Goal: Task Accomplishment & Management: Use online tool/utility

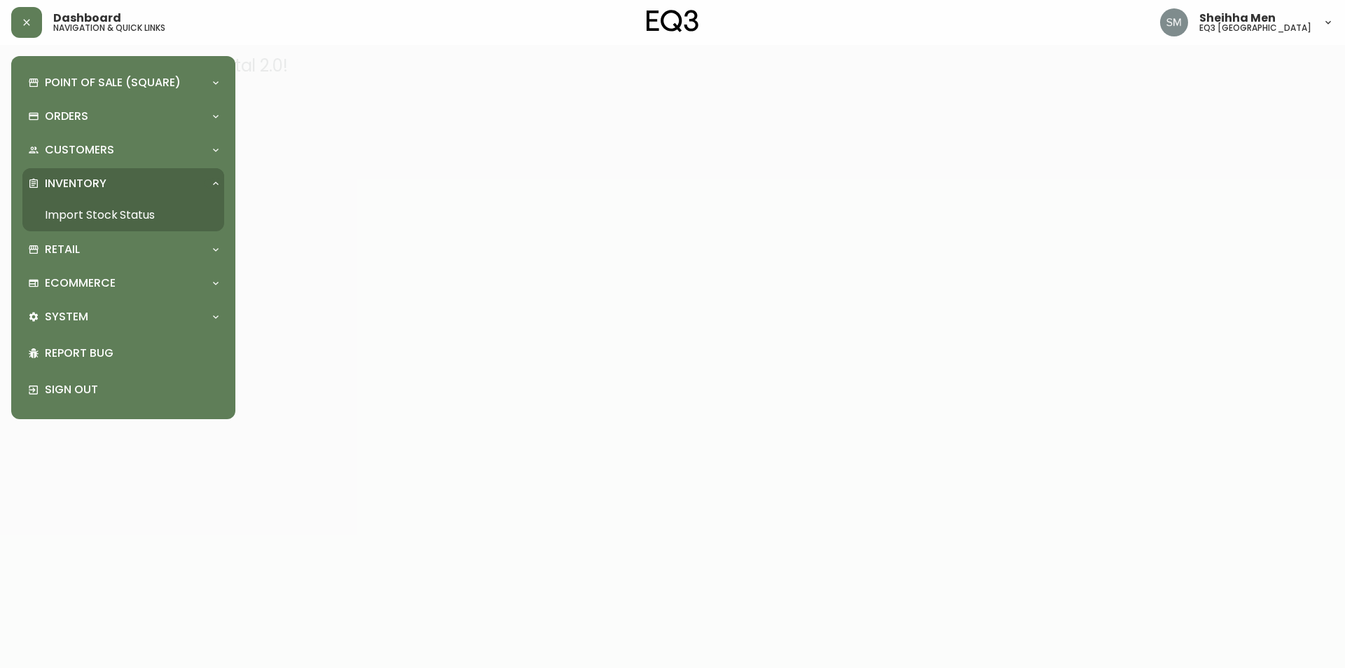
click at [158, 219] on link "Import Stock Status" at bounding box center [123, 215] width 202 height 32
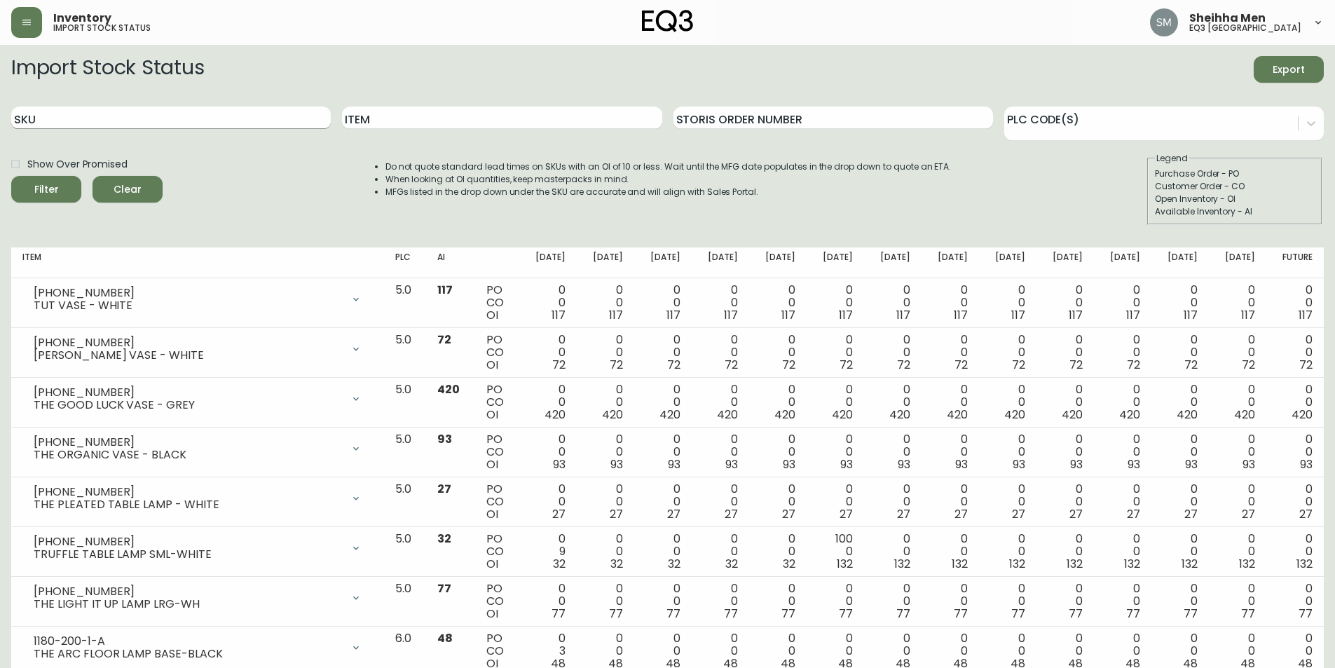
click at [156, 118] on input "SKU" at bounding box center [170, 117] width 319 height 22
paste input "[PHONE_NUMBER]"
click at [62, 188] on span "Filter" at bounding box center [46, 190] width 48 height 18
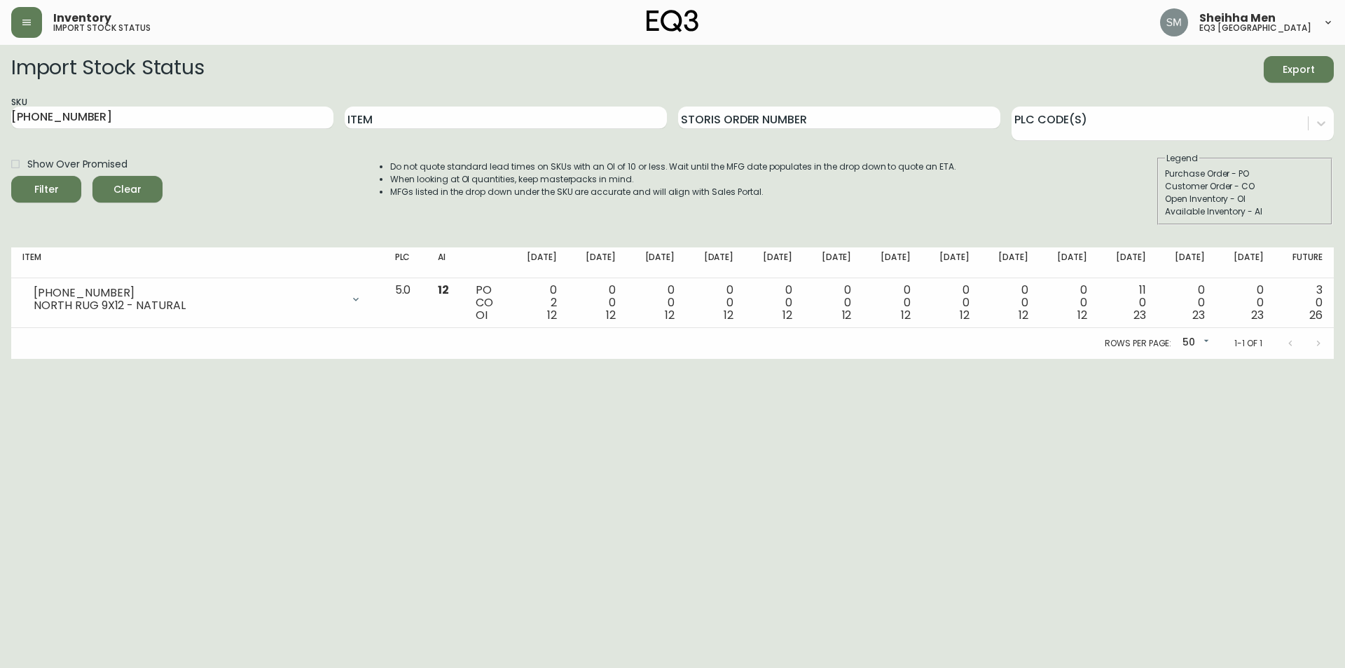
click at [451, 359] on html "Inventory import stock status Sheihha Men eq3 [GEOGRAPHIC_DATA] Import Stock St…" at bounding box center [672, 179] width 1345 height 359
drag, startPoint x: 291, startPoint y: 113, endPoint x: 0, endPoint y: 123, distance: 290.9
click at [0, 123] on main "Import Stock Status Export SKU [PHONE_NUMBER] Item Storis Order Number PLC Code…" at bounding box center [672, 202] width 1345 height 314
paste input "[PHONE_NUMBER]"
click at [38, 183] on circle "submit" at bounding box center [41, 188] width 14 height 14
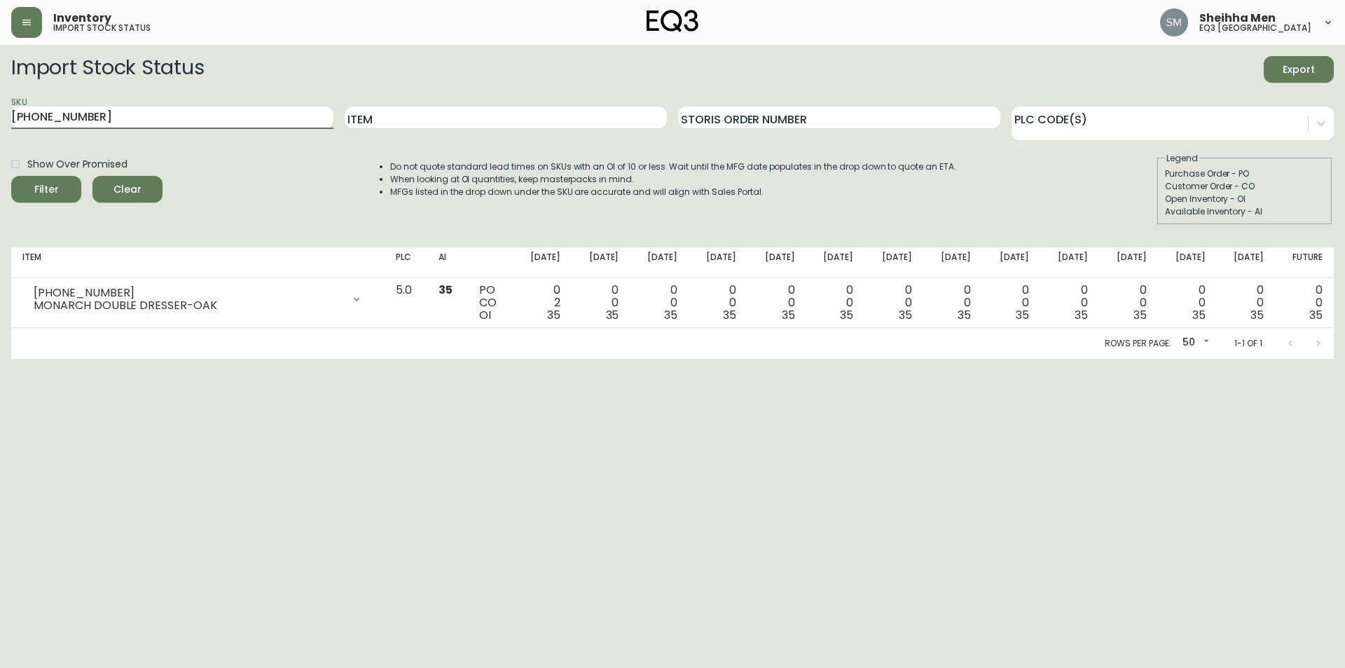
drag, startPoint x: 160, startPoint y: 111, endPoint x: 0, endPoint y: 116, distance: 159.8
click at [0, 114] on main "Import Stock Status Export SKU [PHONE_NUMBER] Item Storis Order Number PLC Code…" at bounding box center [672, 202] width 1345 height 314
paste input "[PHONE_NUMBER]"
click at [37, 179] on button "Filter" at bounding box center [46, 189] width 70 height 27
click at [1184, 359] on html "Inventory import stock status Sheihha Men eq3 [GEOGRAPHIC_DATA] Import Stock St…" at bounding box center [672, 179] width 1345 height 359
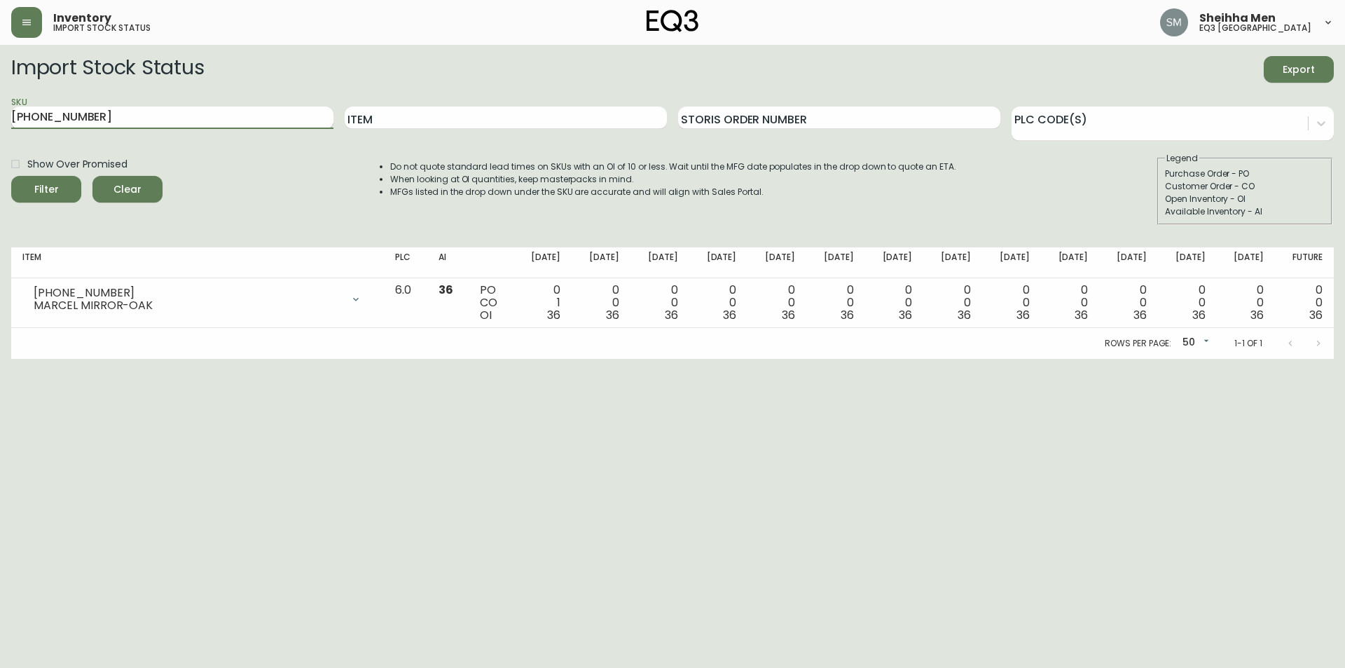
click at [158, 118] on input "[PHONE_NUMBER]" at bounding box center [172, 117] width 322 height 22
paste input "30026-15"
type input "30026-15"
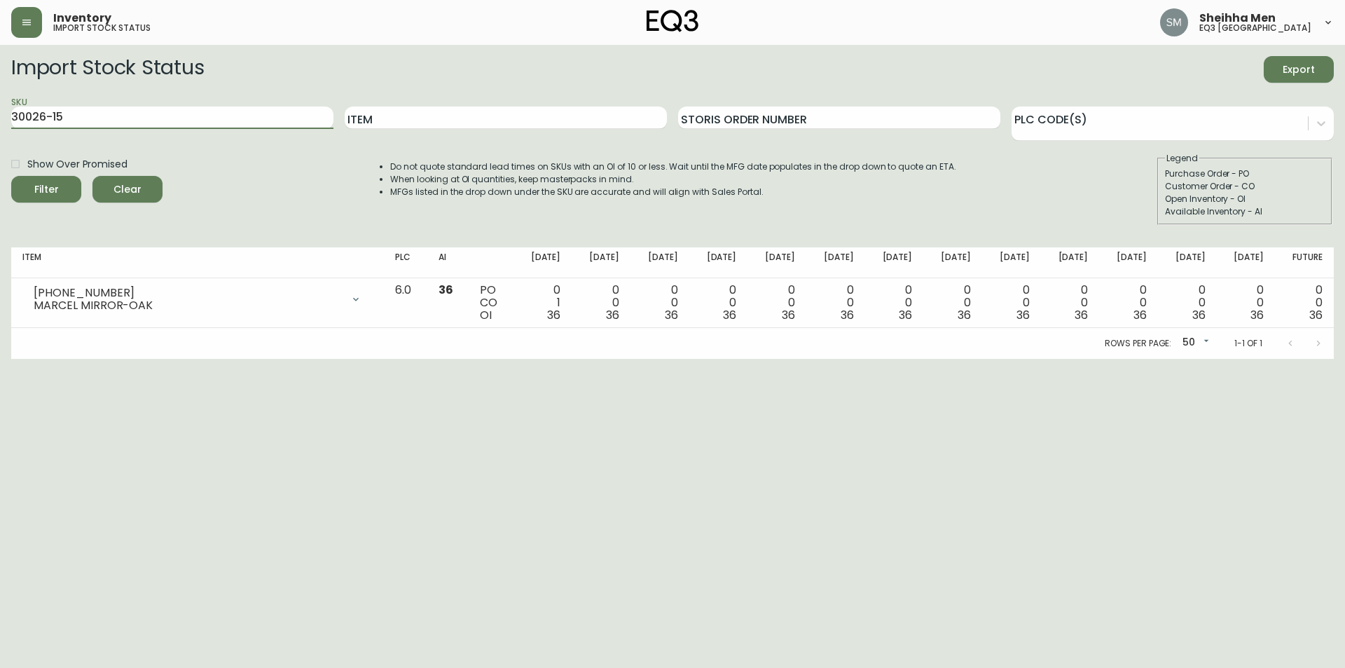
click at [36, 183] on icon "submit" at bounding box center [41, 188] width 14 height 14
